Goal: Task Accomplishment & Management: Complete application form

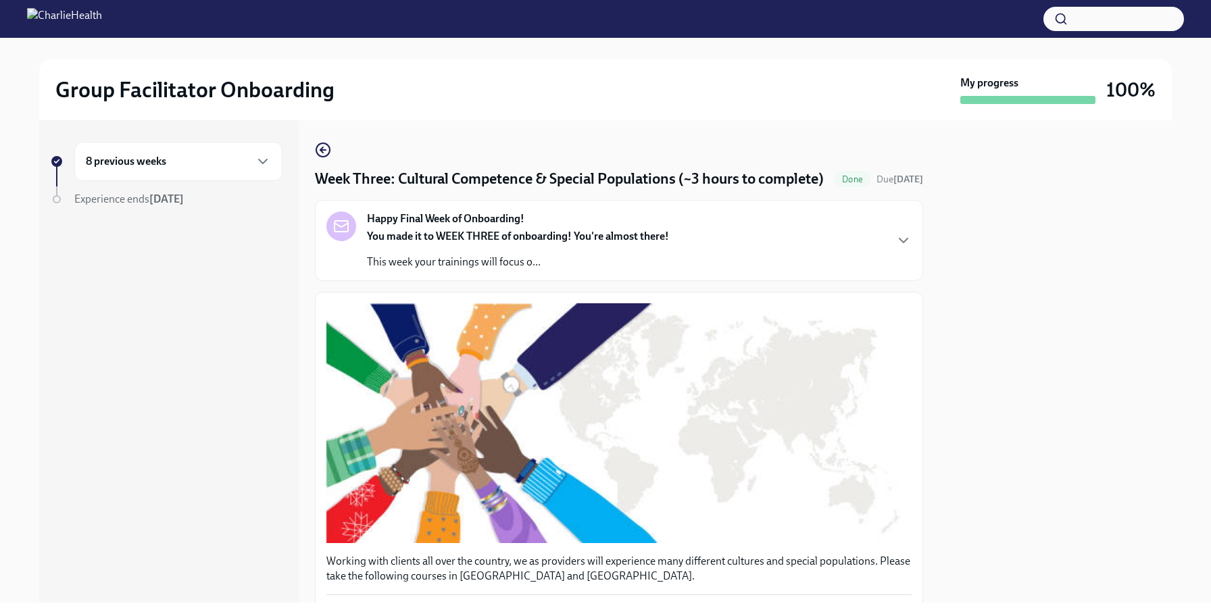
click at [153, 157] on h6 "8 previous weeks" at bounding box center [126, 161] width 80 height 15
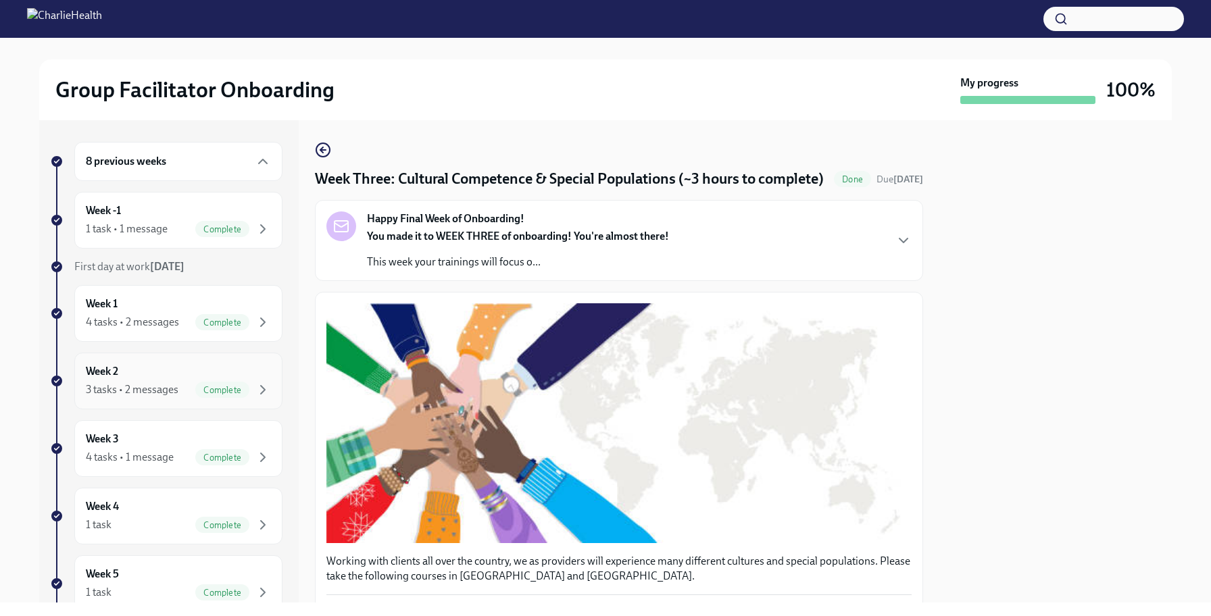
scroll to position [224, 0]
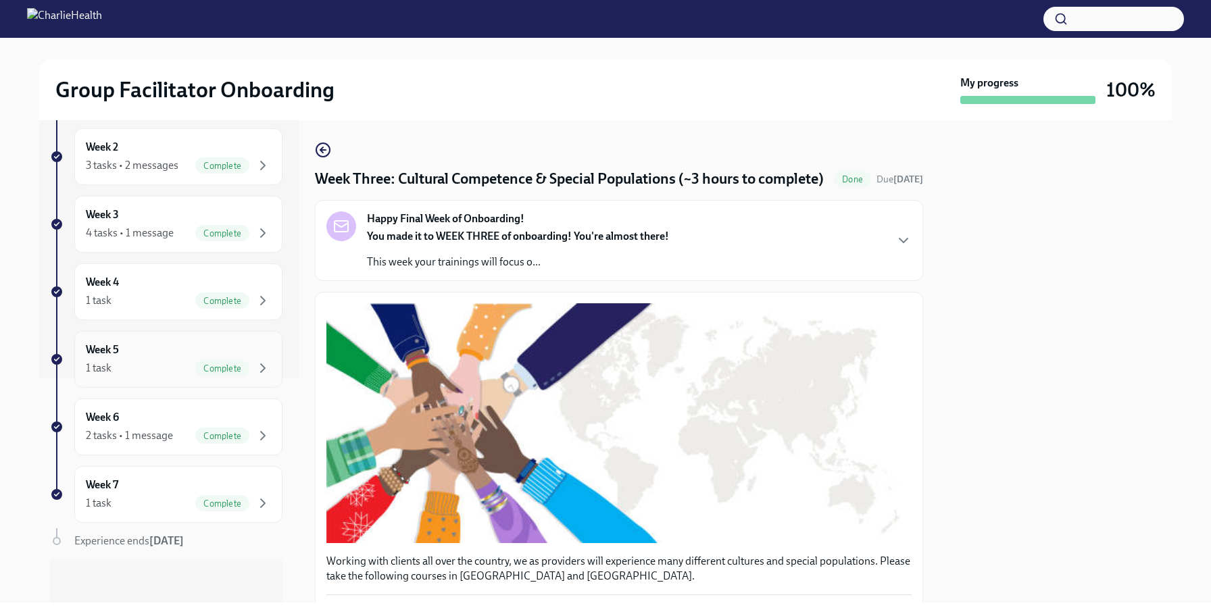
click at [166, 363] on div "1 task Complete" at bounding box center [178, 368] width 185 height 16
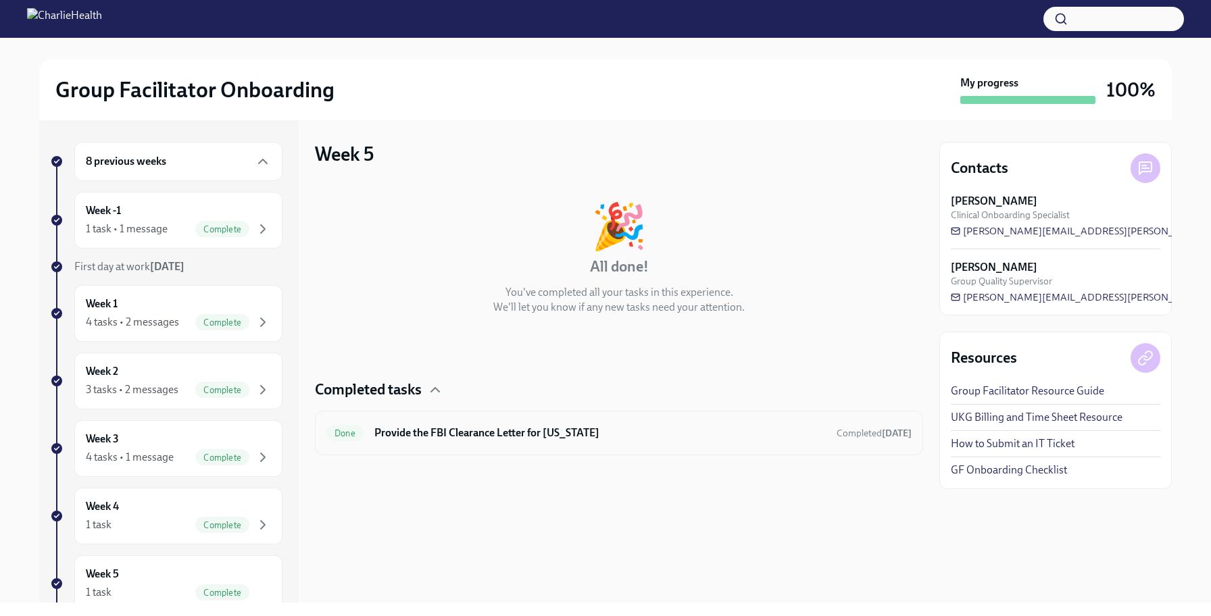
click at [386, 434] on h6 "Provide the FBI Clearance Letter for [US_STATE]" at bounding box center [599, 433] width 451 height 15
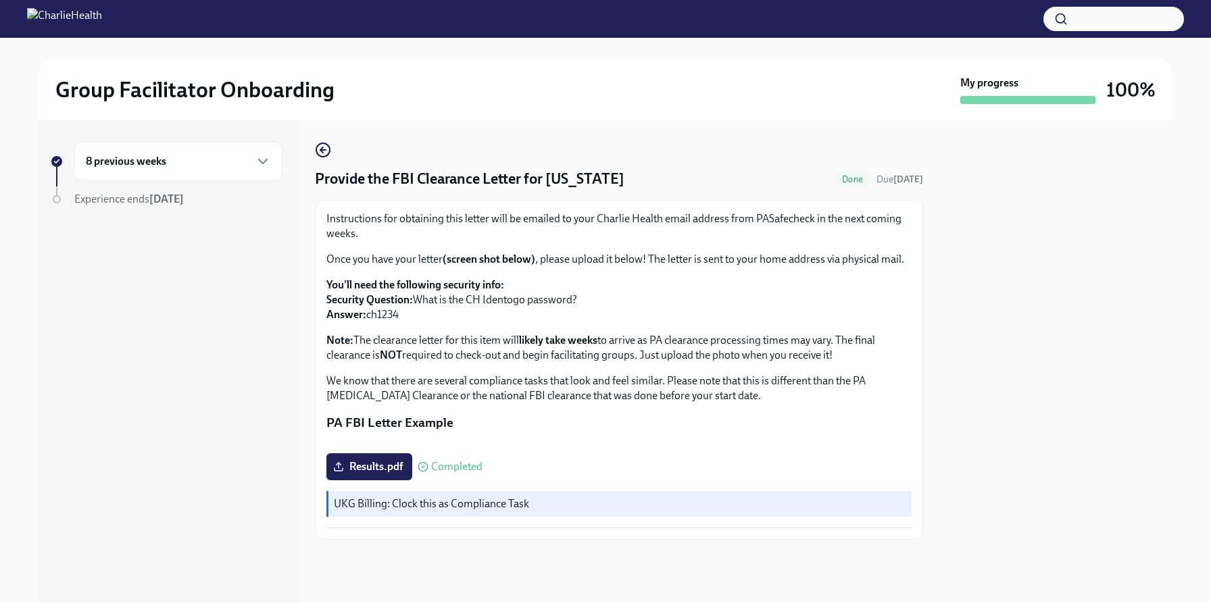
scroll to position [17, 0]
click at [406, 333] on p "Note: The clearance letter for this item will likely take weeks to arrive as PA…" at bounding box center [618, 348] width 585 height 30
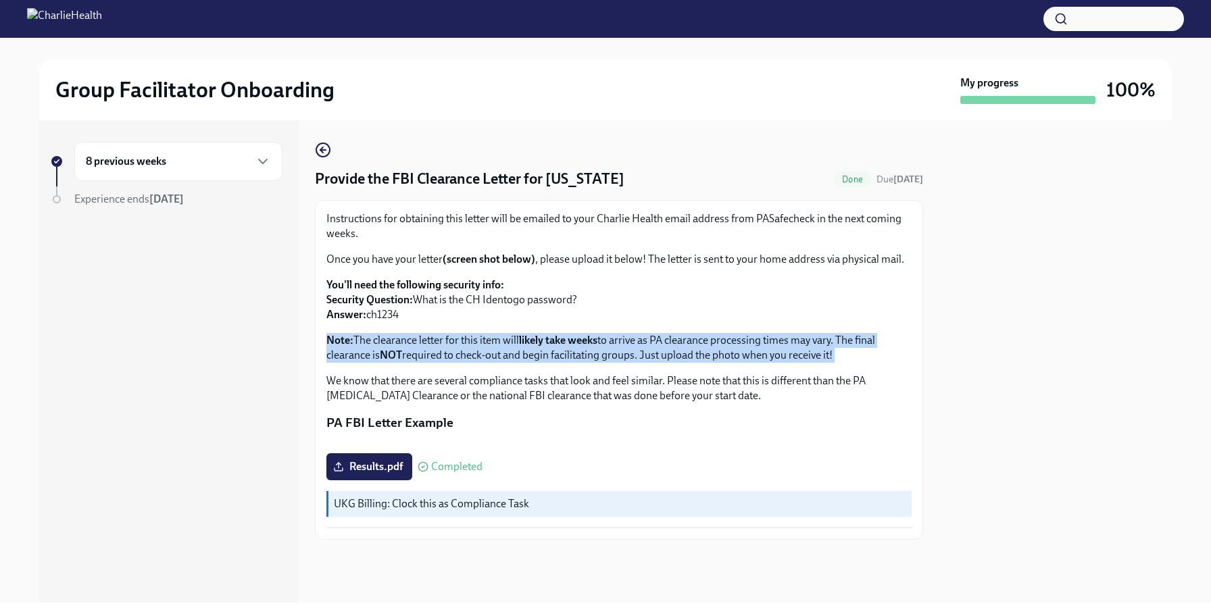
click at [406, 333] on p "Note: The clearance letter for this item will likely take weeks to arrive as PA…" at bounding box center [618, 348] width 585 height 30
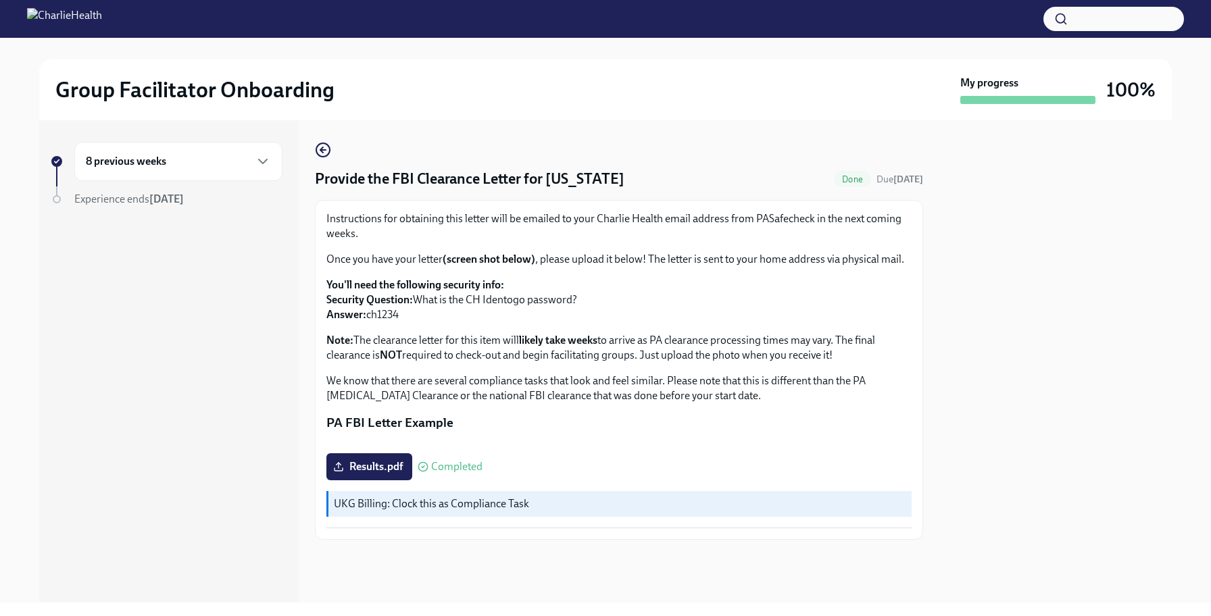
click at [351, 334] on strong "Note:" at bounding box center [339, 340] width 27 height 13
click at [451, 333] on p "Note: The clearance letter for this item will likely take weeks to arrive as PA…" at bounding box center [618, 348] width 585 height 30
